Goal: Task Accomplishment & Management: Manage account settings

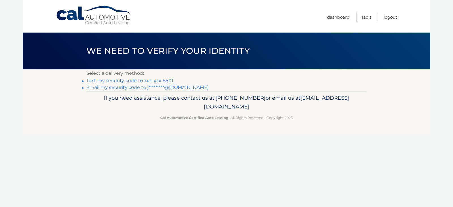
click at [109, 87] on link "Email my security code to j*********@gmail.com" at bounding box center [147, 87] width 122 height 5
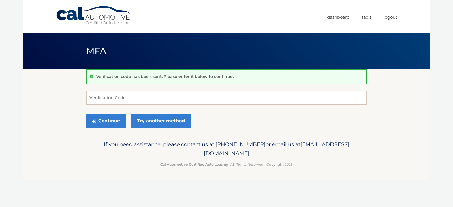
click at [109, 87] on div "Verification code has been sent. Please enter it below to continue. Verificatio…" at bounding box center [226, 103] width 281 height 68
paste input "565743"
type input "565743"
click at [113, 120] on button "Continue" at bounding box center [105, 121] width 39 height 14
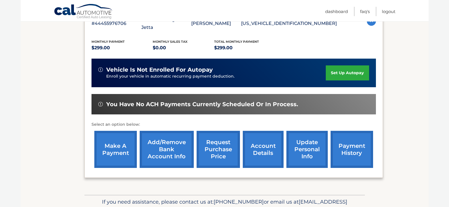
scroll to position [136, 0]
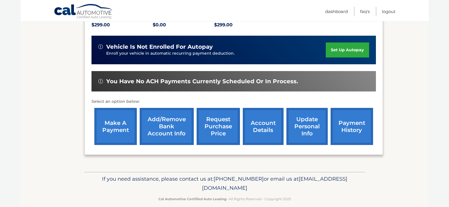
click at [343, 116] on link "payment history" at bounding box center [352, 126] width 43 height 37
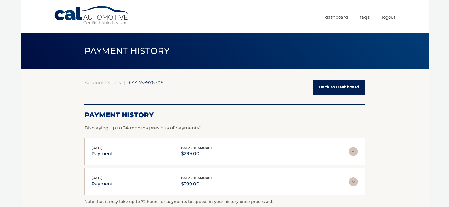
scroll to position [57, 0]
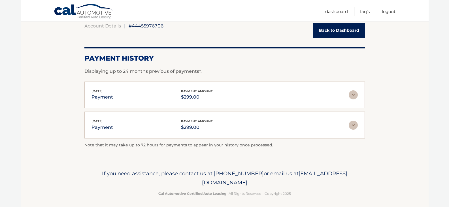
click at [352, 95] on img at bounding box center [353, 94] width 9 height 9
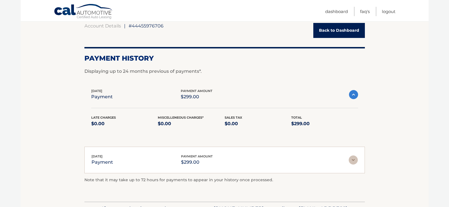
click at [352, 95] on img at bounding box center [353, 94] width 9 height 9
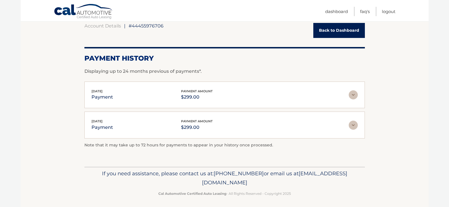
click at [355, 126] on img at bounding box center [353, 125] width 9 height 9
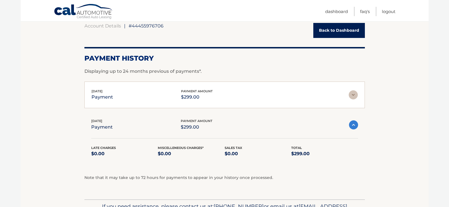
click at [355, 126] on img at bounding box center [353, 124] width 9 height 9
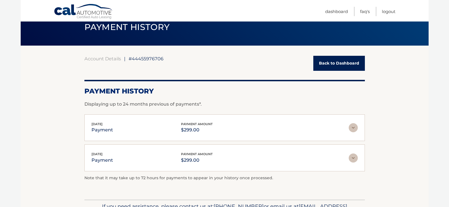
scroll to position [0, 0]
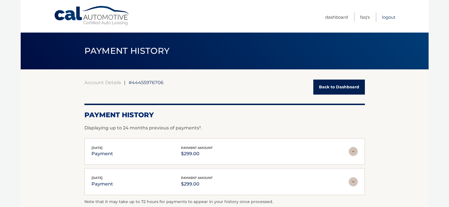
click at [389, 18] on link "Logout" at bounding box center [389, 16] width 14 height 9
